Goal: Book appointment/travel/reservation

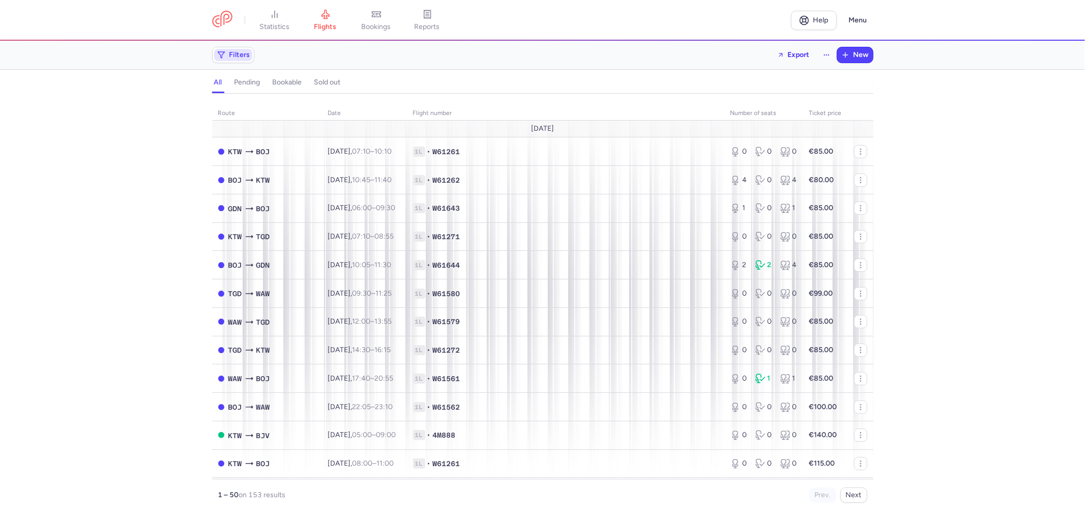
click at [238, 52] on span "Filters" at bounding box center [239, 55] width 21 height 8
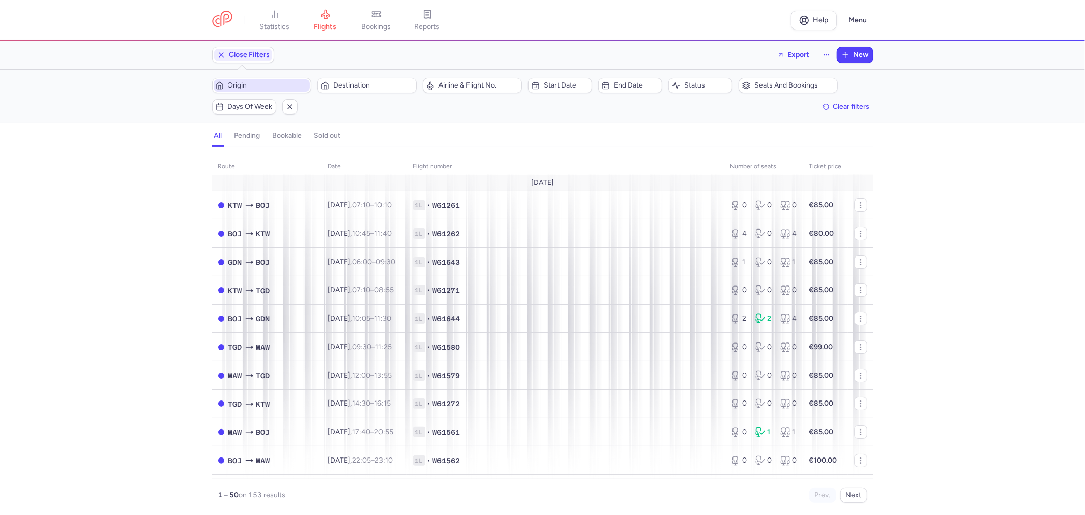
click at [257, 82] on span "Origin" at bounding box center [268, 85] width 80 height 8
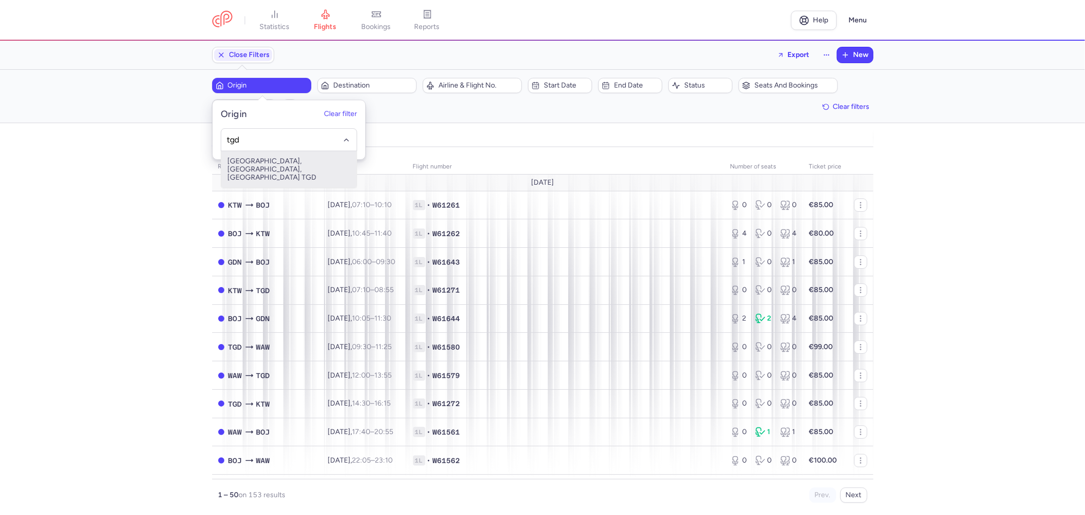
click at [268, 156] on span "[GEOGRAPHIC_DATA], [GEOGRAPHIC_DATA], [GEOGRAPHIC_DATA] TGD" at bounding box center [288, 169] width 135 height 37
type input "tgd"
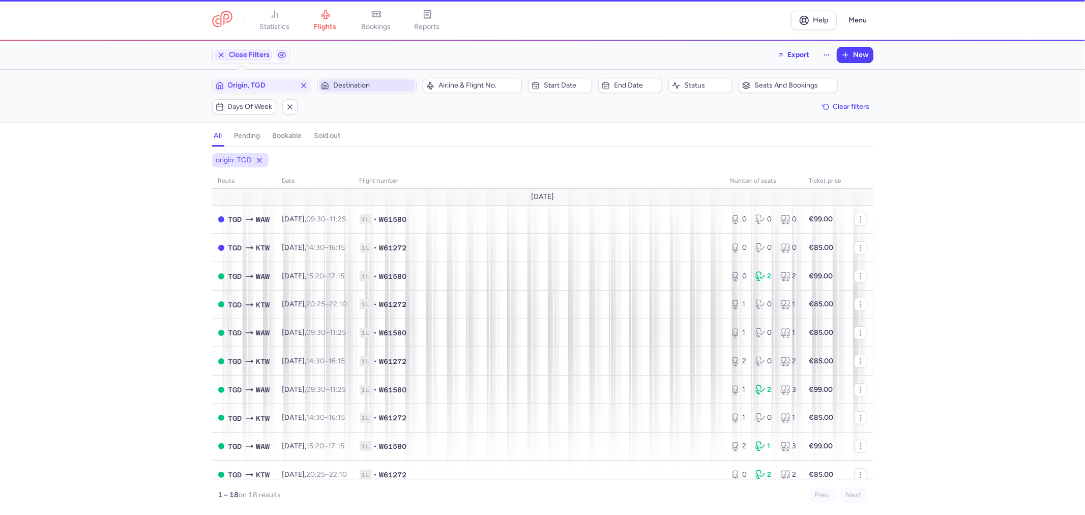
click at [342, 90] on span "Destination" at bounding box center [367, 85] width 96 height 12
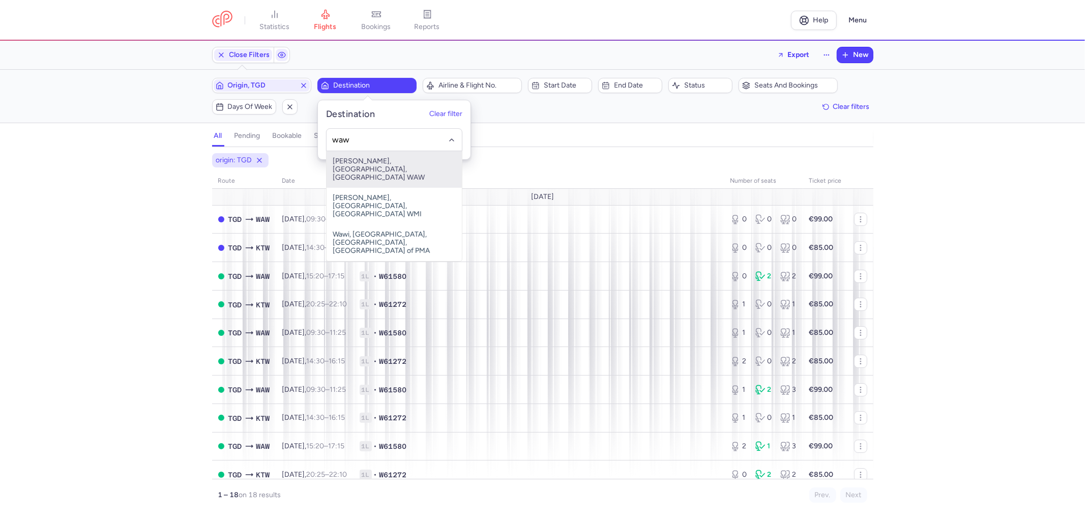
click at [364, 157] on span "[PERSON_NAME], [GEOGRAPHIC_DATA], [GEOGRAPHIC_DATA] WAW" at bounding box center [394, 169] width 135 height 37
type input "waw"
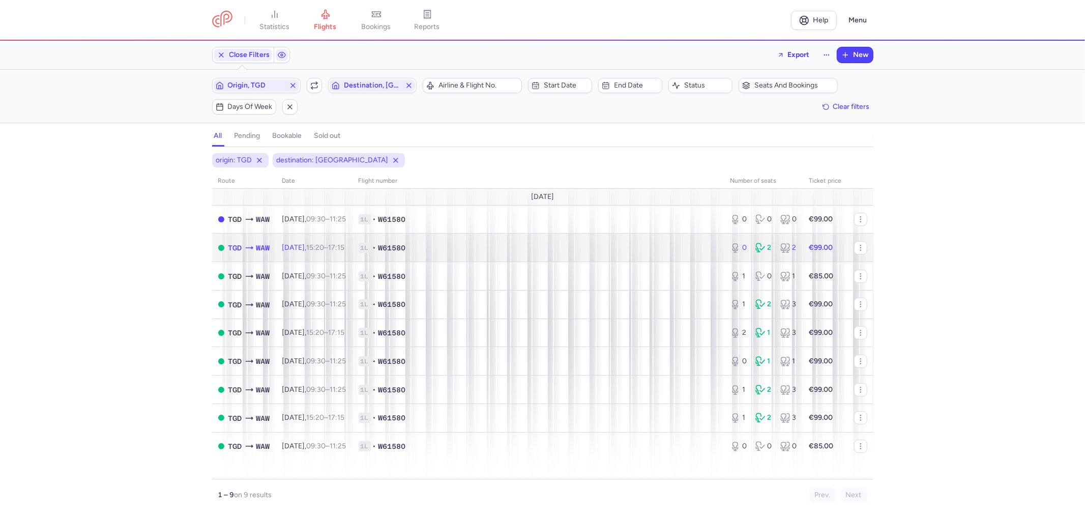
click at [515, 247] on span "1L • W61580" at bounding box center [539, 248] width 360 height 10
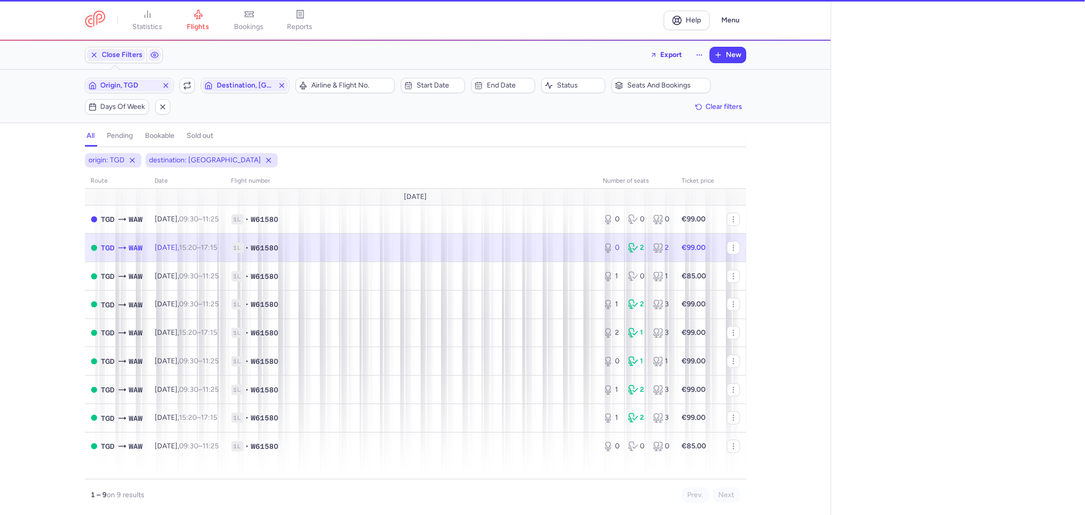
select select "days"
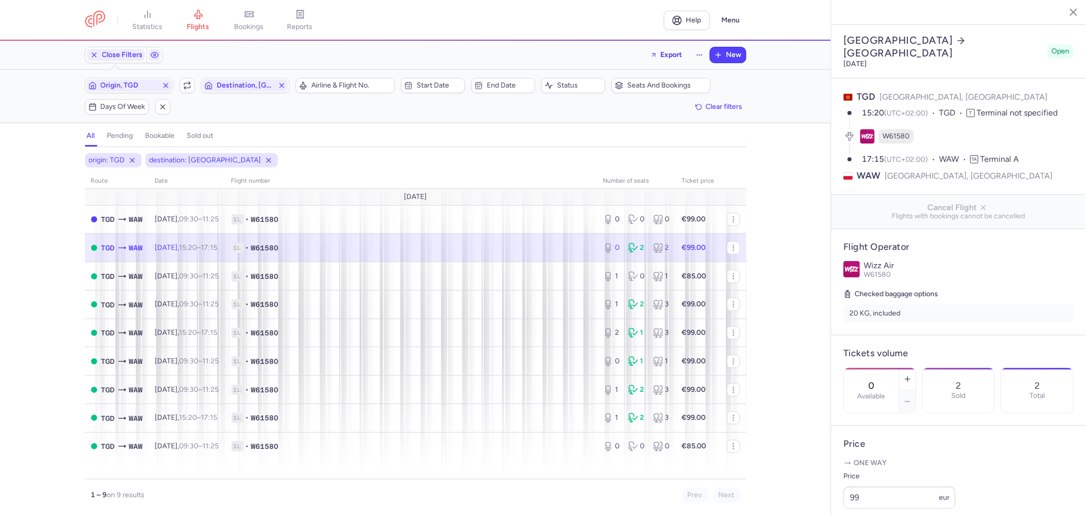
click at [1071, 11] on icon "button" at bounding box center [1066, 12] width 10 height 10
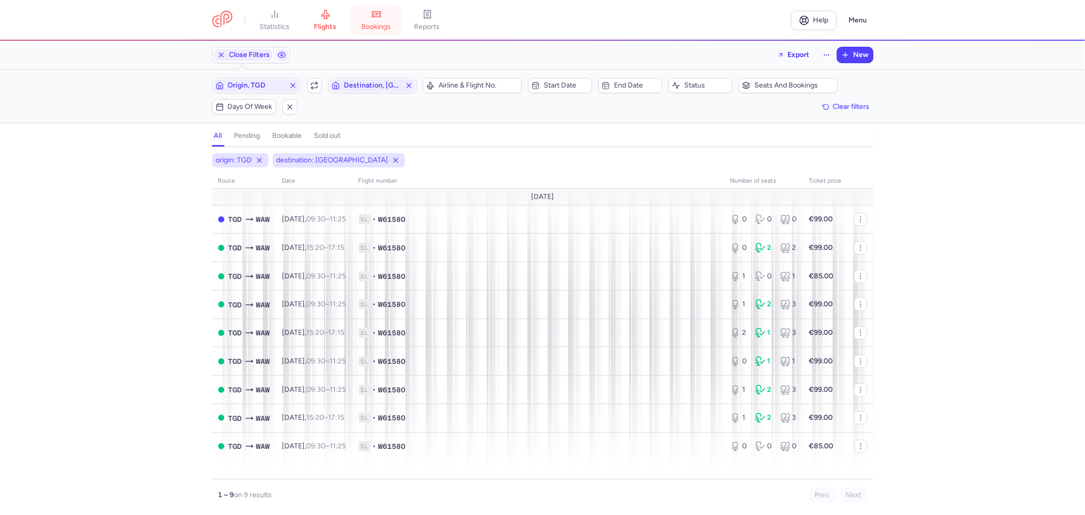
click at [373, 21] on link "bookings" at bounding box center [376, 20] width 51 height 22
